Goal: Check status: Check status

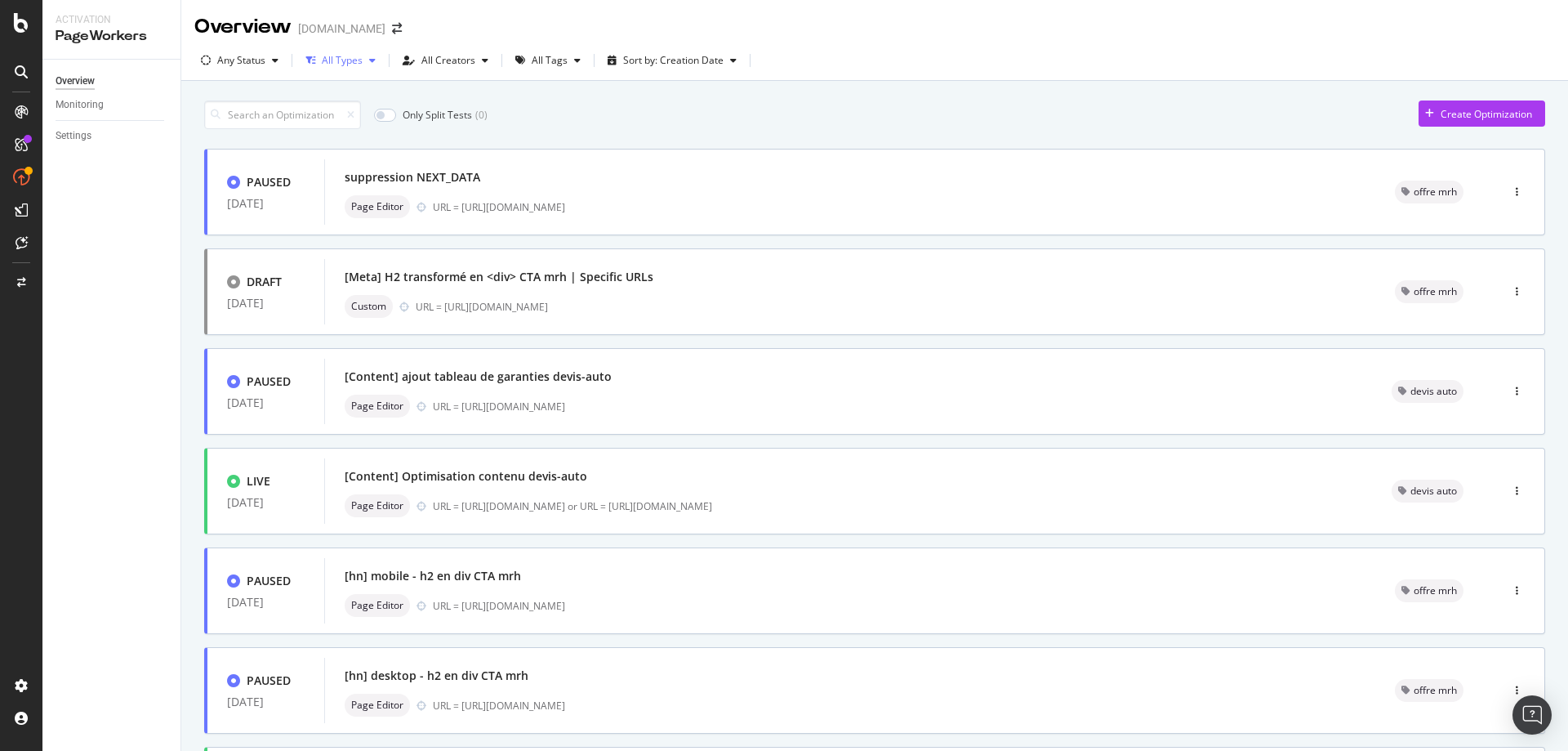
click at [312, 68] on div "All Types" at bounding box center [340, 60] width 84 height 24
click at [344, 63] on div "All Types" at bounding box center [342, 61] width 40 height 10
click at [269, 54] on div "Any Status" at bounding box center [239, 60] width 90 height 24
click at [211, 117] on div at bounding box center [215, 122] width 13 height 13
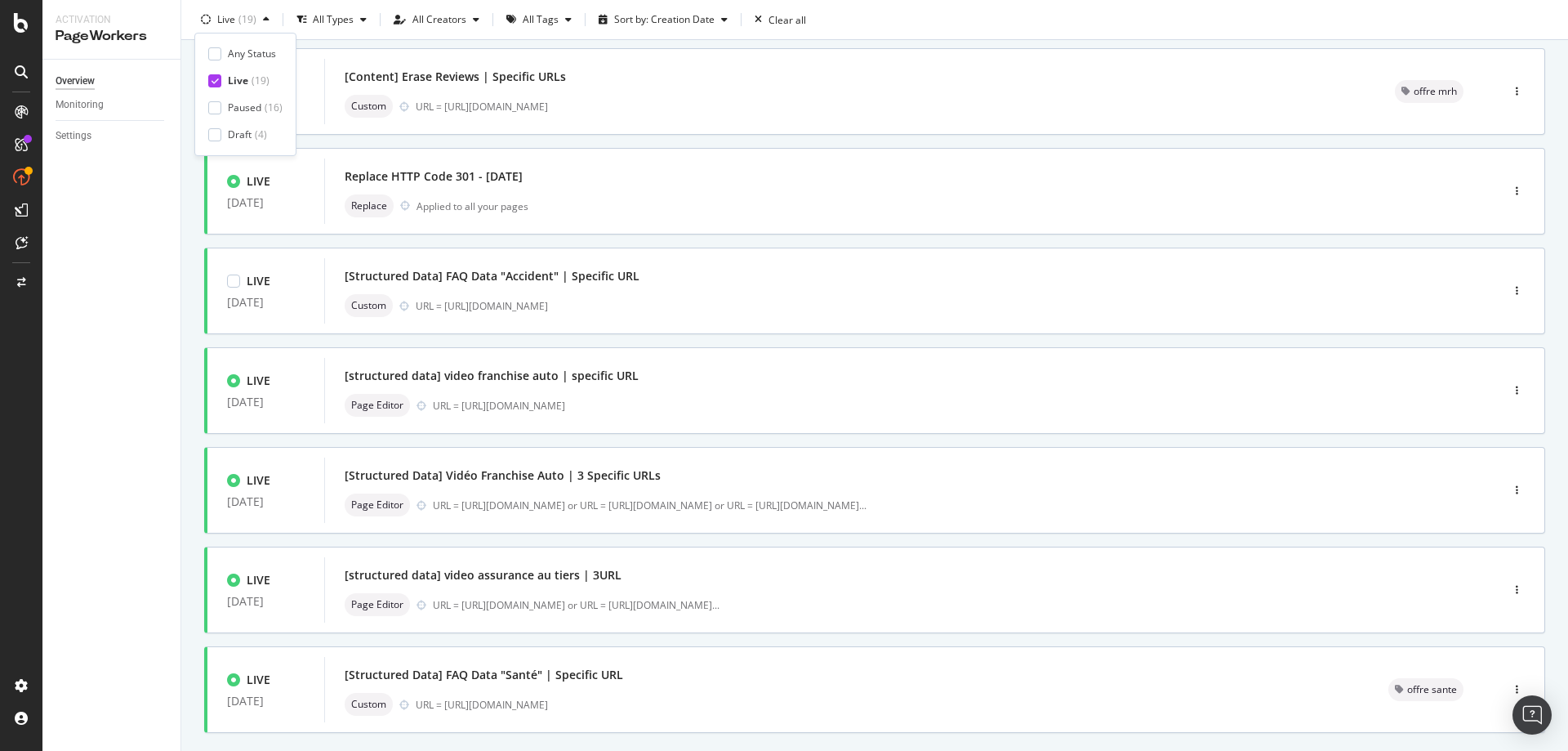
scroll to position [487, 0]
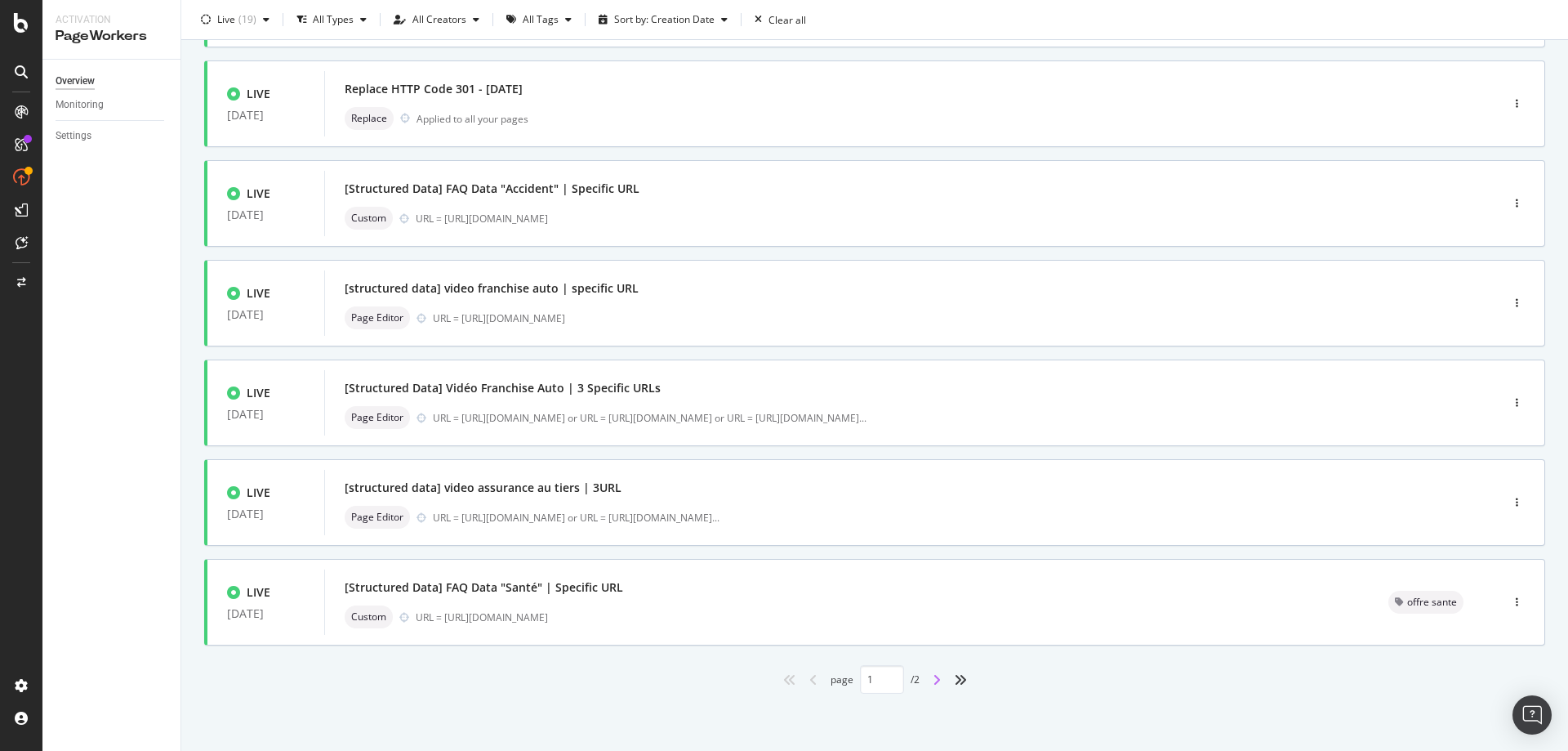
click at [933, 676] on icon "angle-right" at bounding box center [936, 680] width 8 height 13
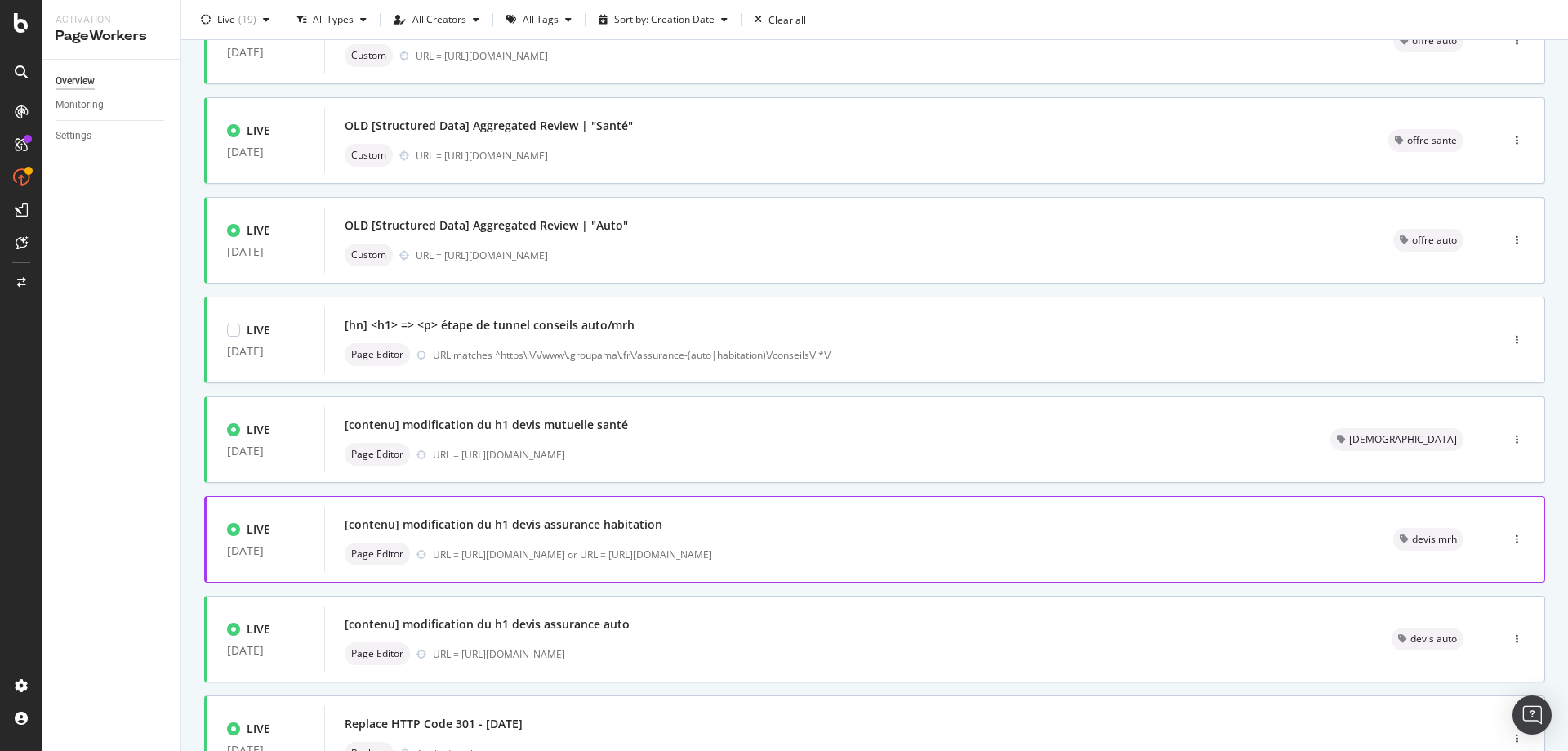
scroll to position [388, 0]
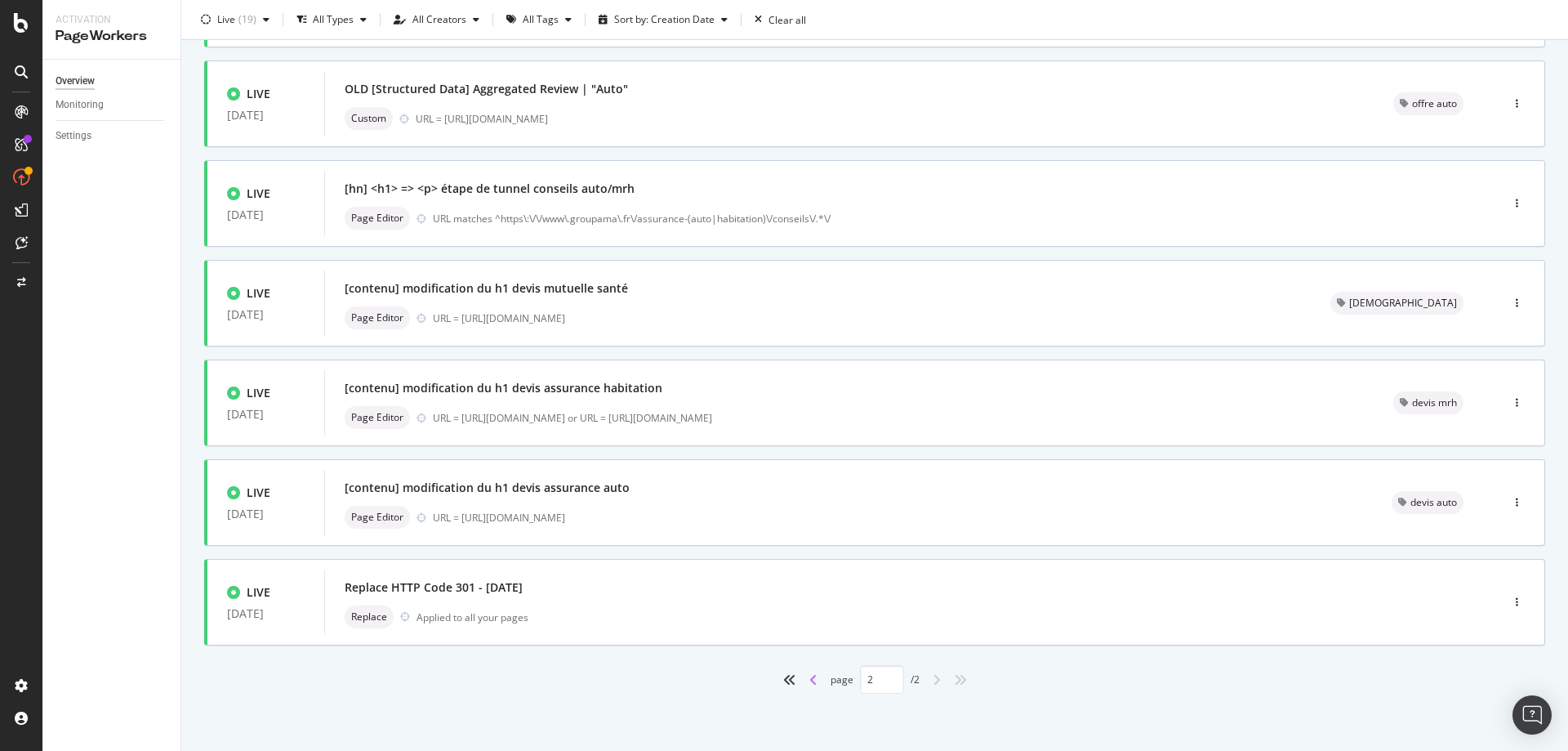
click at [809, 686] on icon "angle-left" at bounding box center [813, 680] width 8 height 13
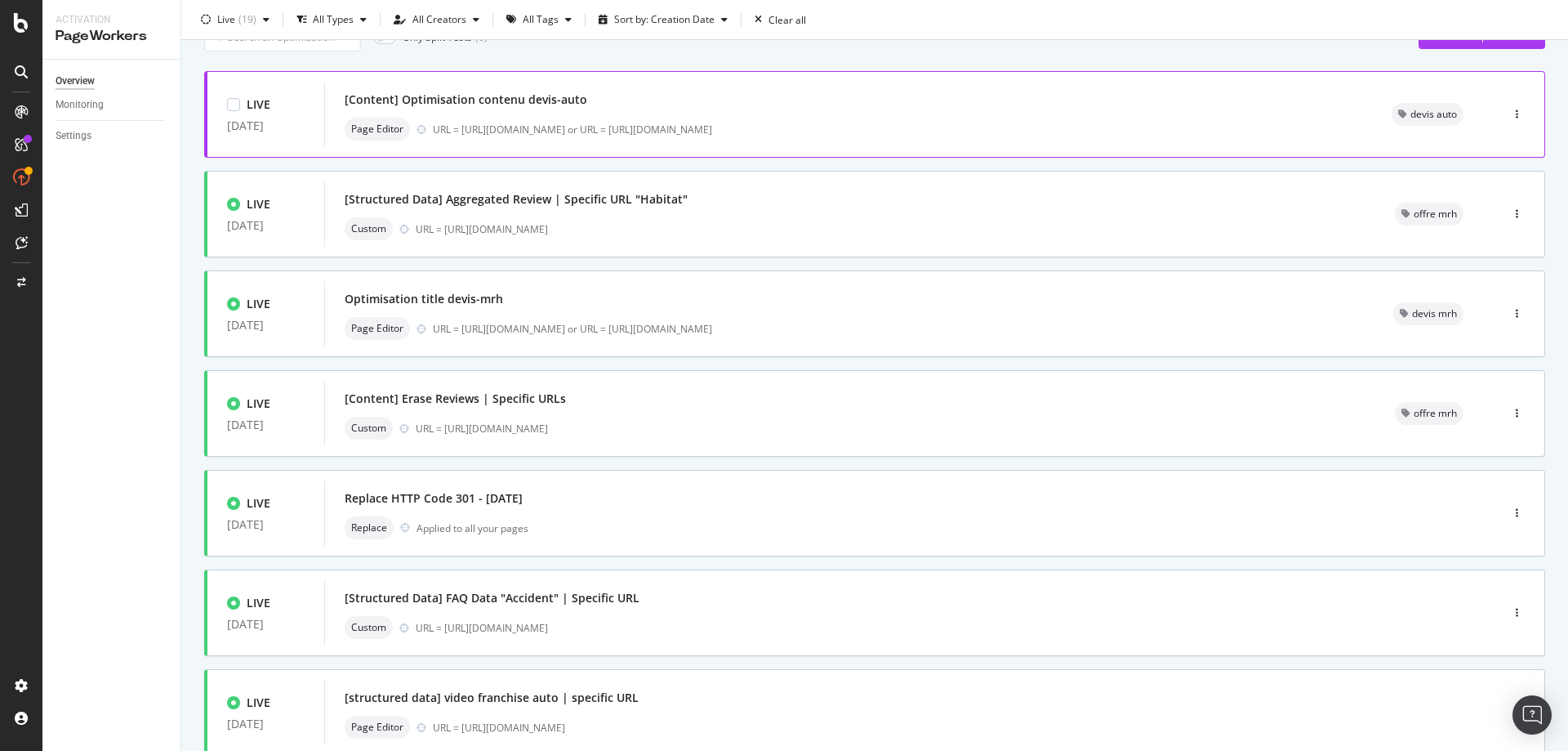
scroll to position [0, 0]
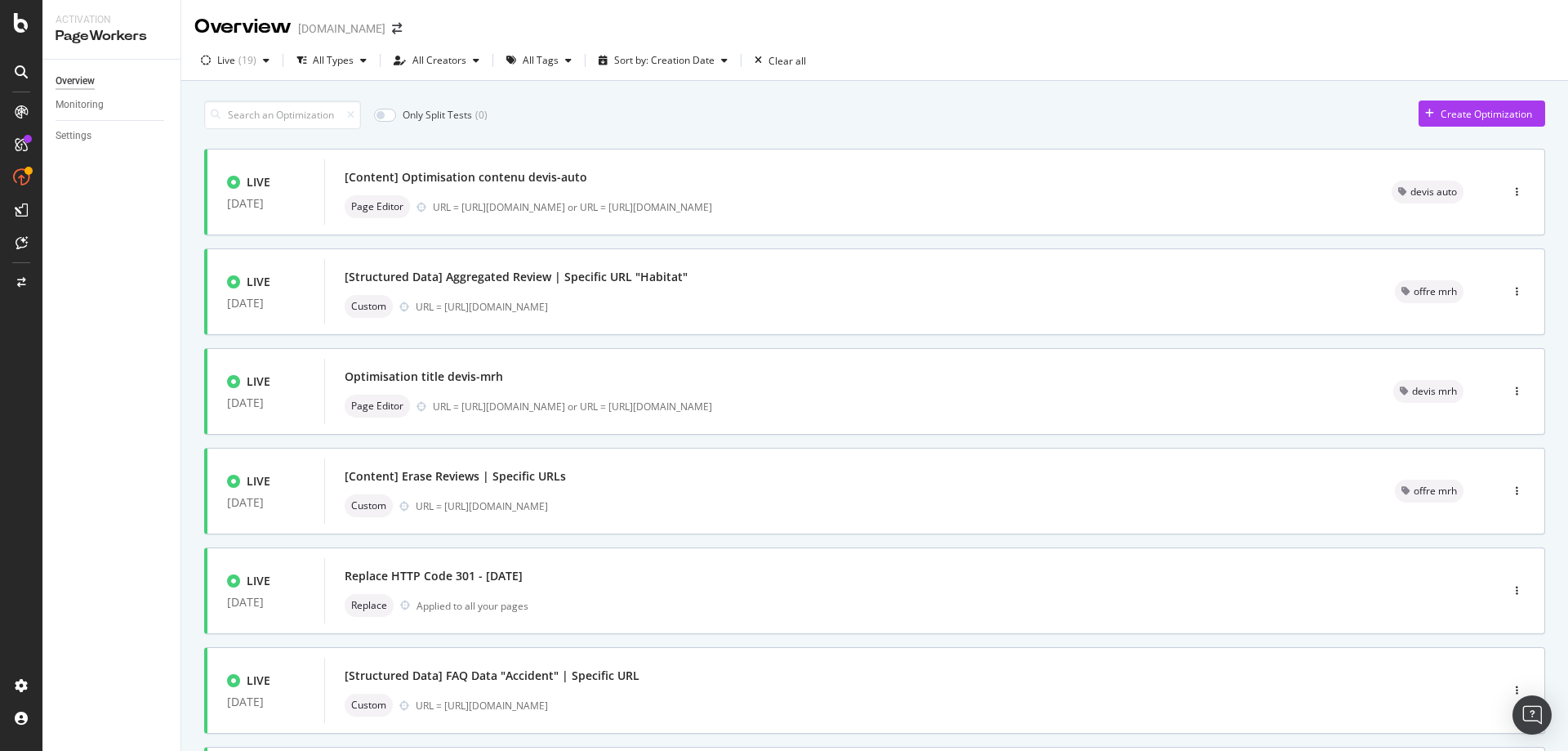
click at [793, 122] on div "Only Split Tests ( 0 ) Create Optimization" at bounding box center [874, 114] width 1341 height 29
click at [642, 109] on div "Only Split Tests ( 0 ) Create Optimization" at bounding box center [874, 114] width 1341 height 29
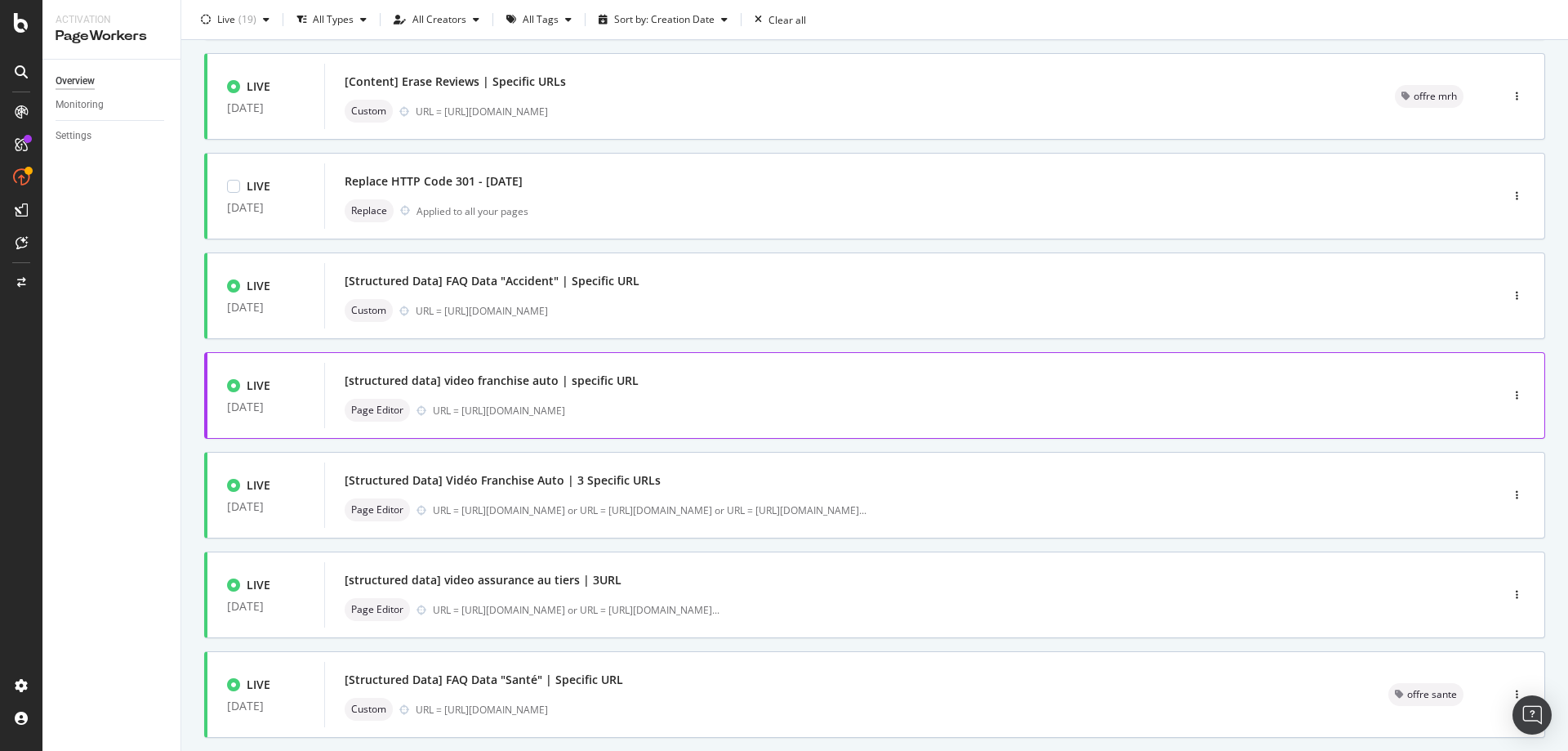
scroll to position [487, 0]
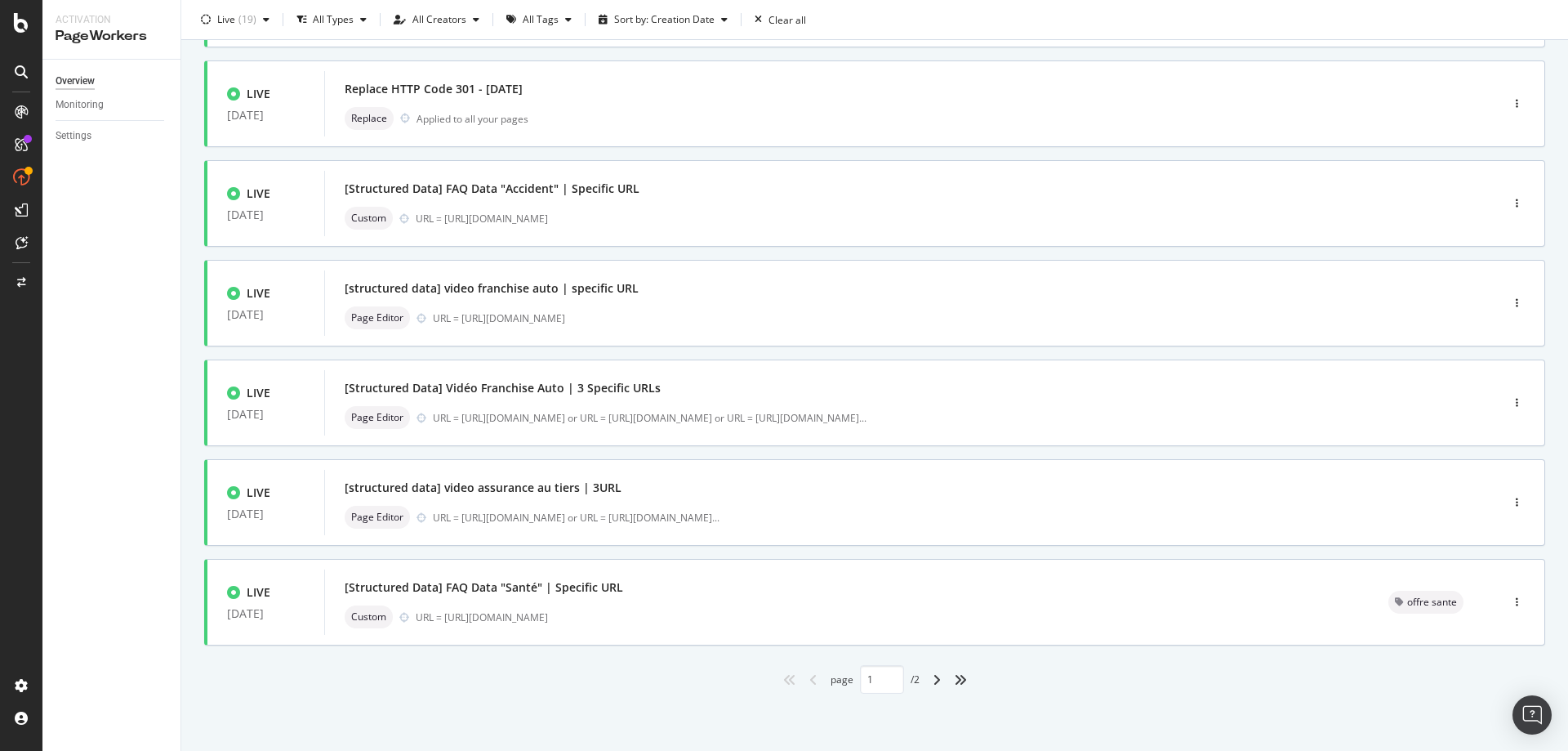
click at [926, 678] on div "angle-right" at bounding box center [936, 679] width 21 height 26
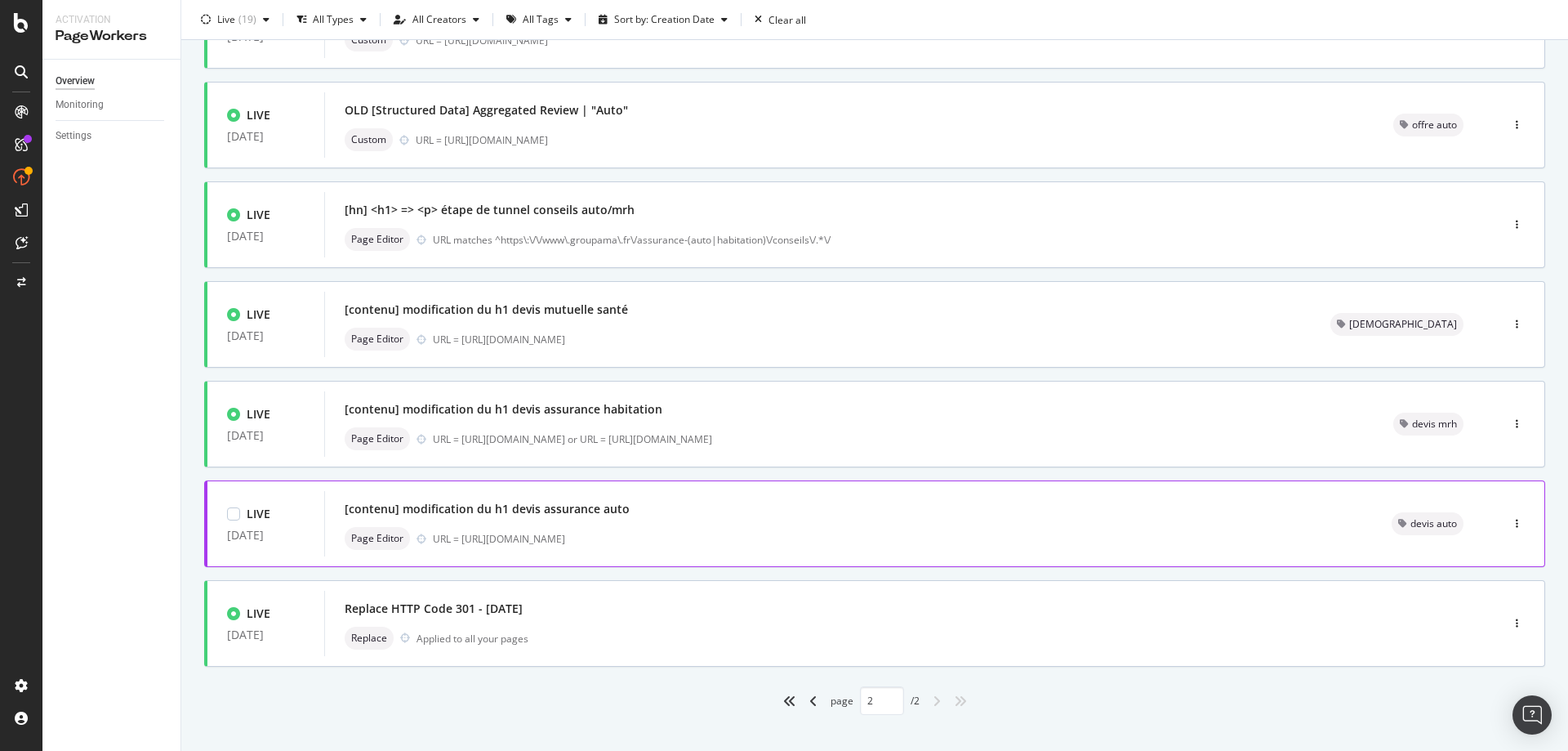
scroll to position [388, 0]
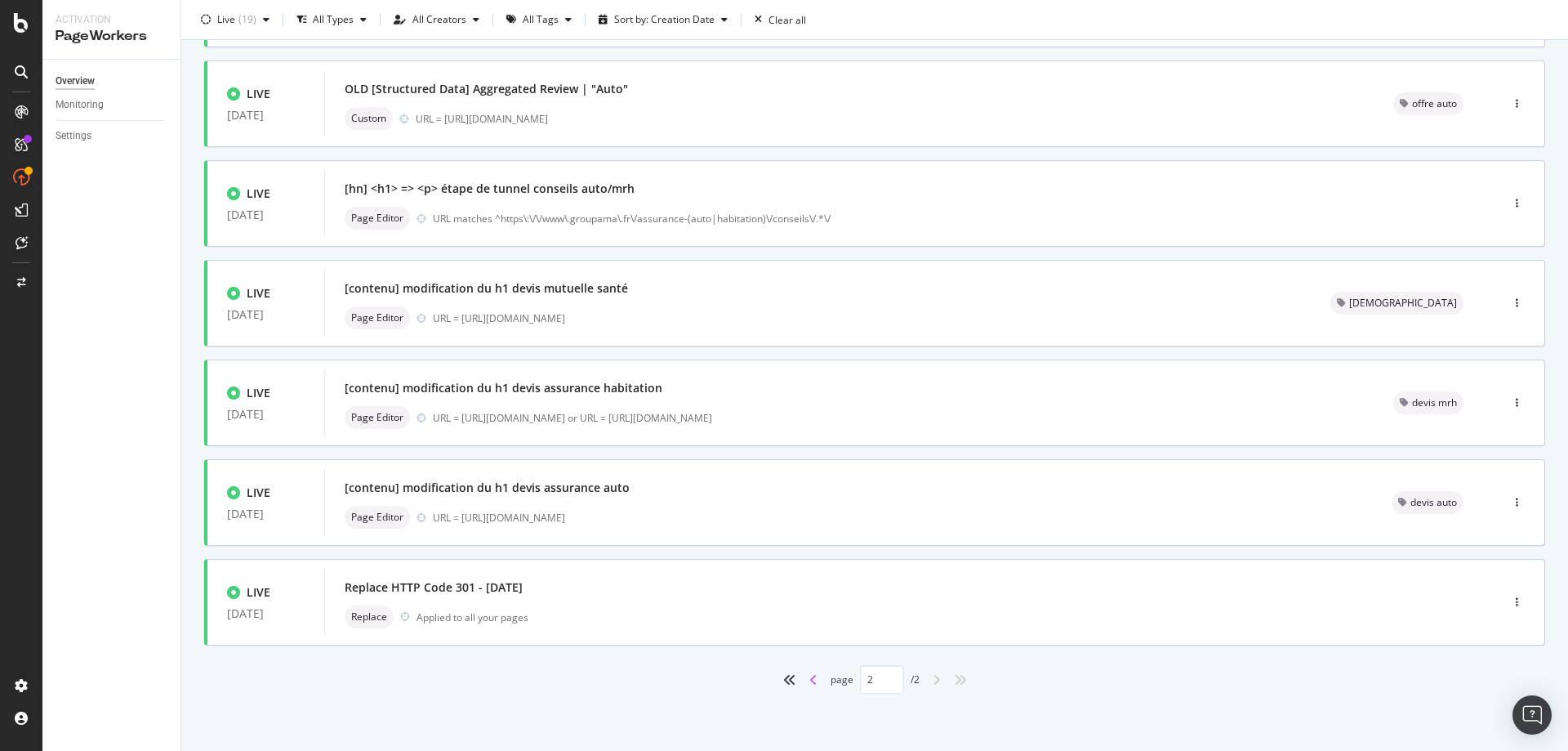
click at [809, 679] on icon "angle-left" at bounding box center [813, 680] width 8 height 13
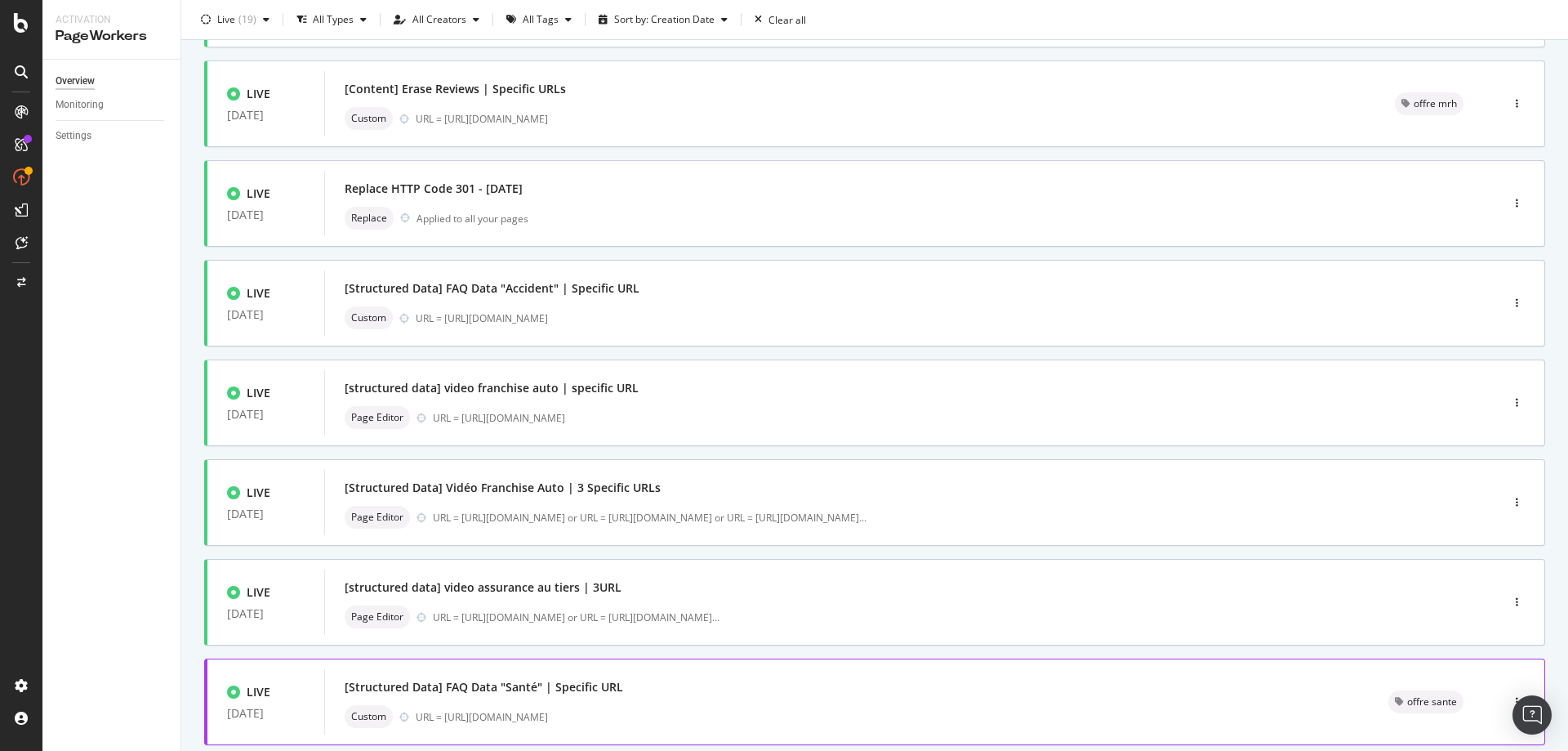
scroll to position [487, 0]
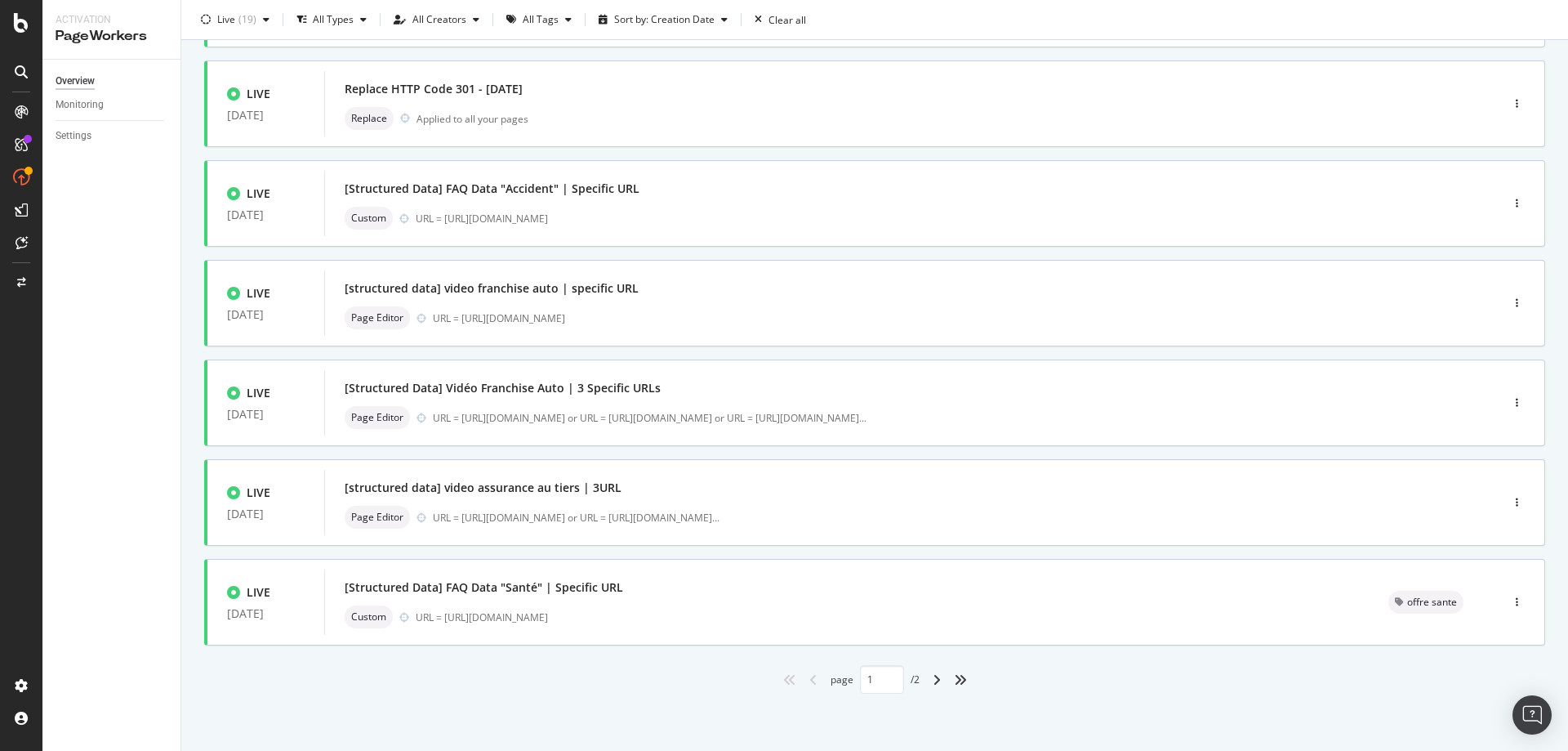
click at [936, 678] on div "angle-right" at bounding box center [936, 679] width 21 height 26
type input "2"
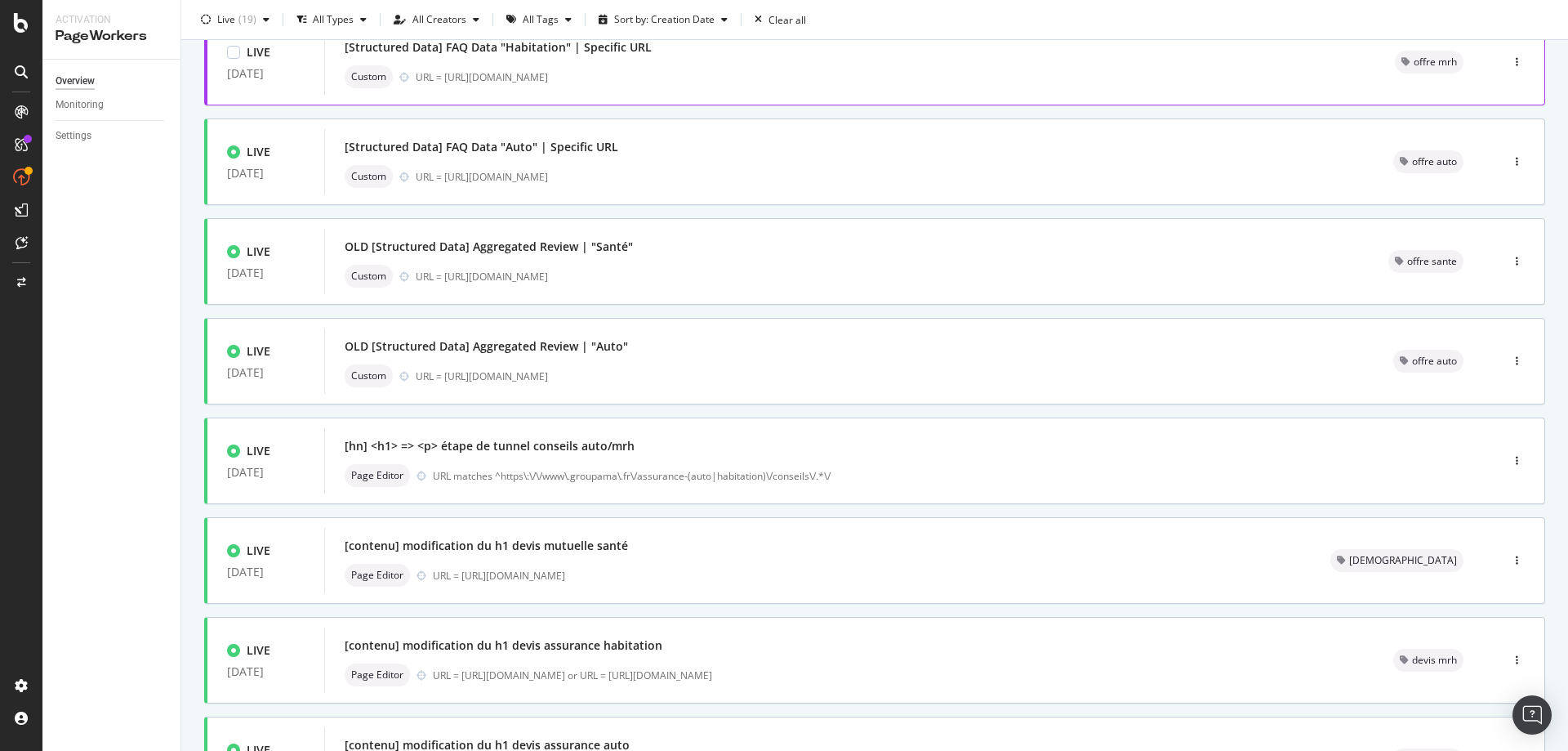
scroll to position [0, 0]
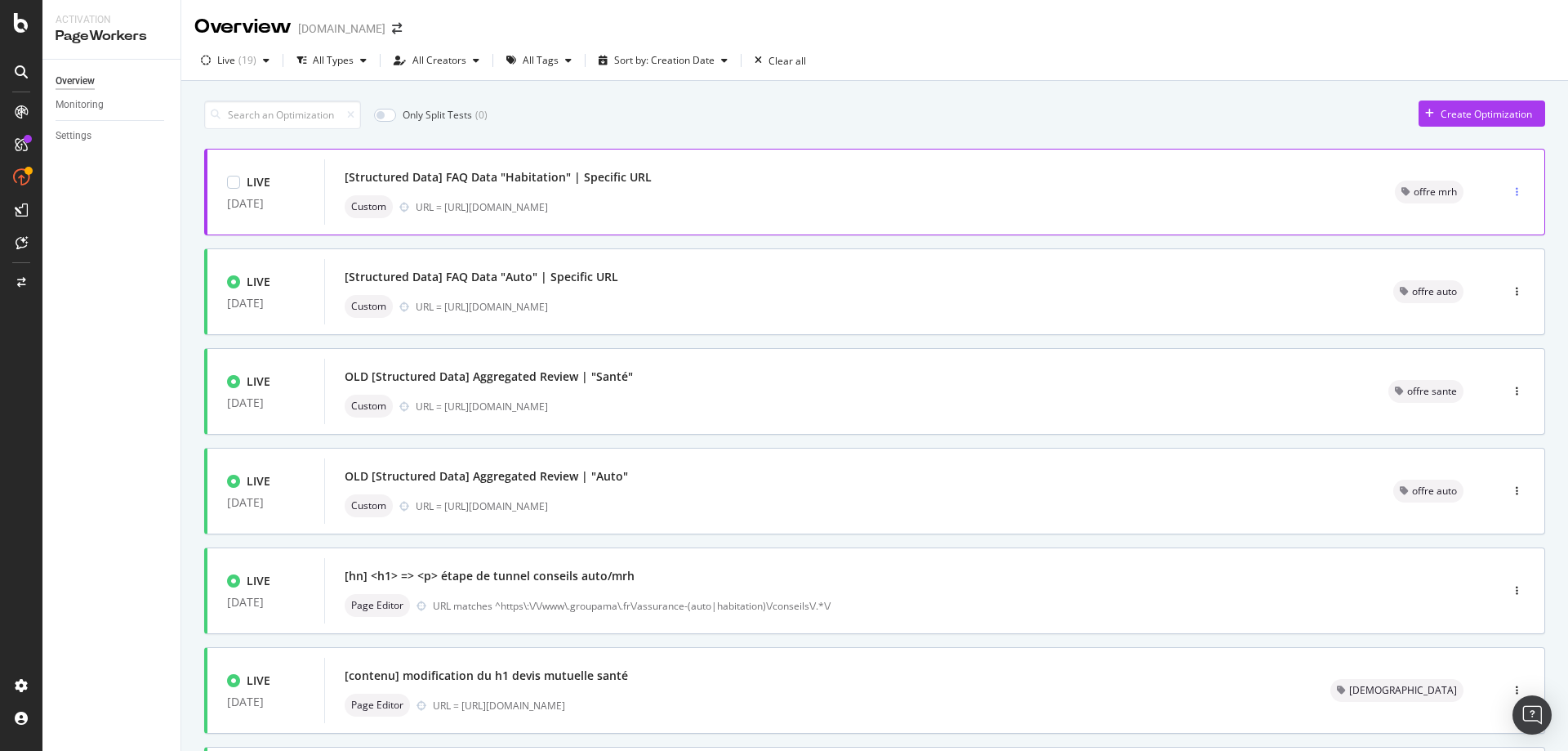
click at [1509, 186] on div "button" at bounding box center [1517, 191] width 15 height 24
click at [829, 91] on div "Only Split Tests ( 0 ) Create Optimization LIVE [DATE] [Structured Data] FAQ Da…" at bounding box center [875, 609] width 1387 height 1057
